Goal: Book appointment/travel/reservation

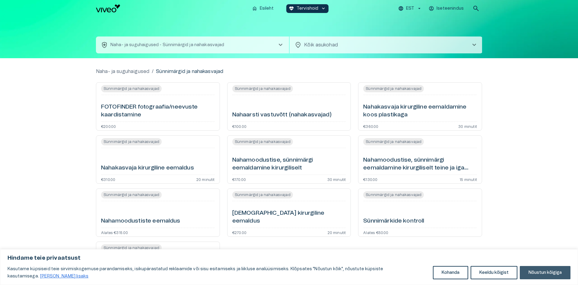
click at [538, 268] on button "Nõustun kõigiga" at bounding box center [544, 272] width 51 height 13
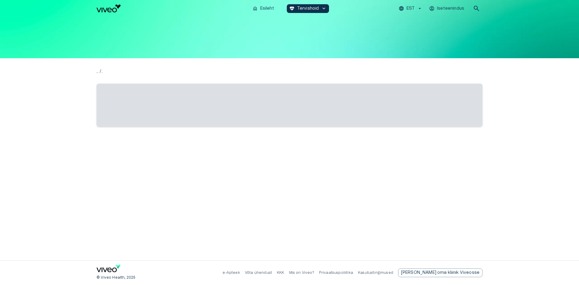
click at [542, 187] on div "home Esileht ecg_heart Tervishoid keyboard_arrow_down EST Iseteenindus search .…" at bounding box center [289, 142] width 579 height 285
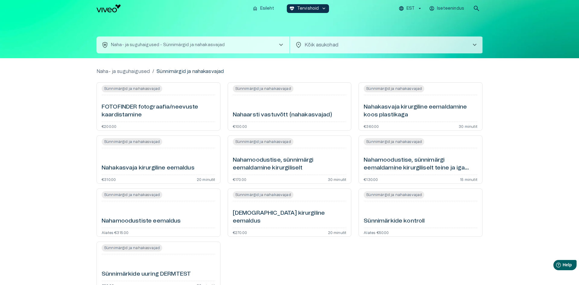
click at [371, 50] on body "Hindame teie privaatsust Kasutame küpsiseid teie sirvimiskogemuse parandamiseks…" at bounding box center [289, 142] width 579 height 285
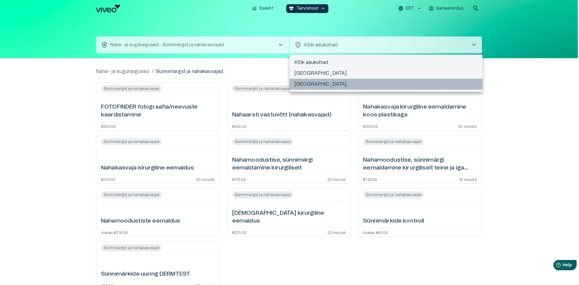
click at [367, 84] on li "[GEOGRAPHIC_DATA]" at bounding box center [385, 84] width 193 height 11
type input "**********"
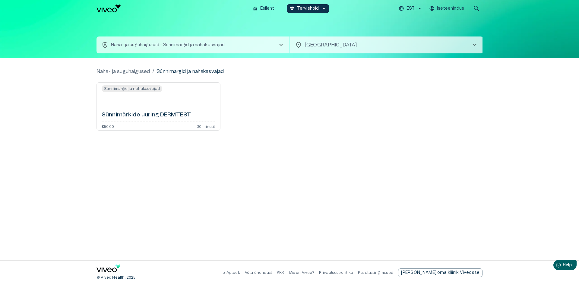
click at [152, 87] on span "Sünnimärgid ja nahakasvajad" at bounding box center [132, 88] width 61 height 5
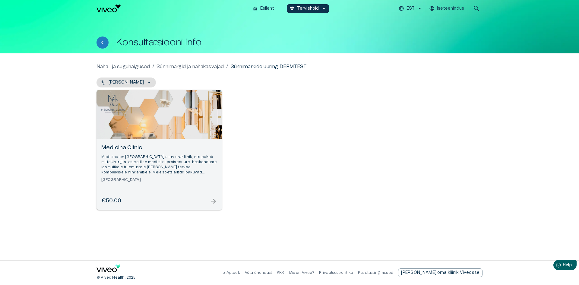
click at [192, 168] on p "Medicina on [GEOGRAPHIC_DATA] asuv erakliinik, mis pakub mittekirurgilisi estee…" at bounding box center [159, 164] width 116 height 21
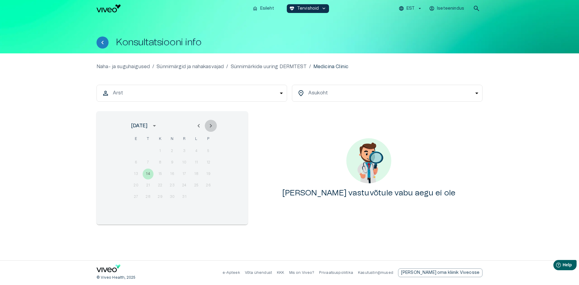
click at [214, 125] on icon "Next month" at bounding box center [210, 125] width 7 height 7
click at [198, 125] on icon "Previous month" at bounding box center [198, 126] width 2 height 4
